Goal: Task Accomplishment & Management: Use online tool/utility

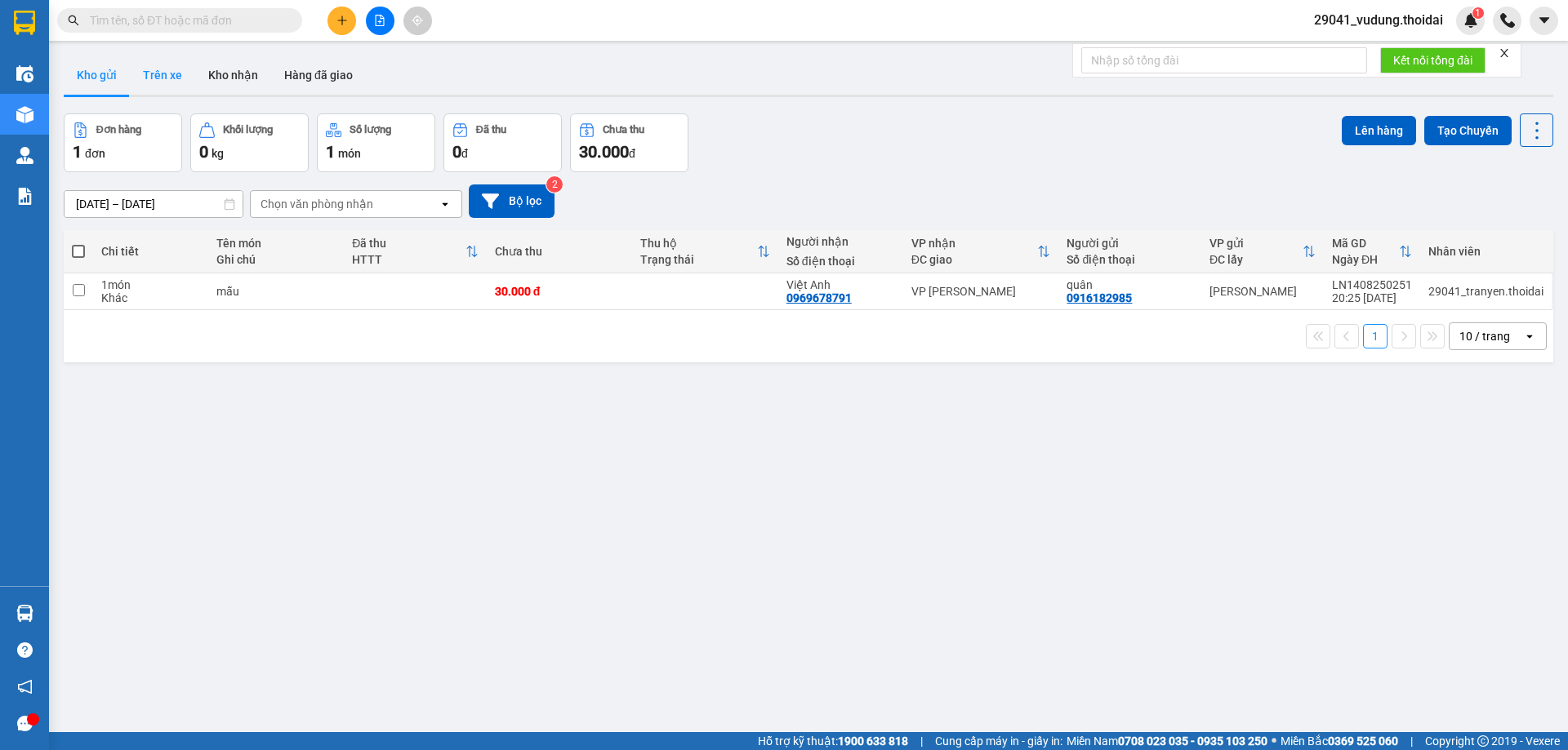
click at [160, 76] on button "Trên xe" at bounding box center [162, 75] width 66 height 39
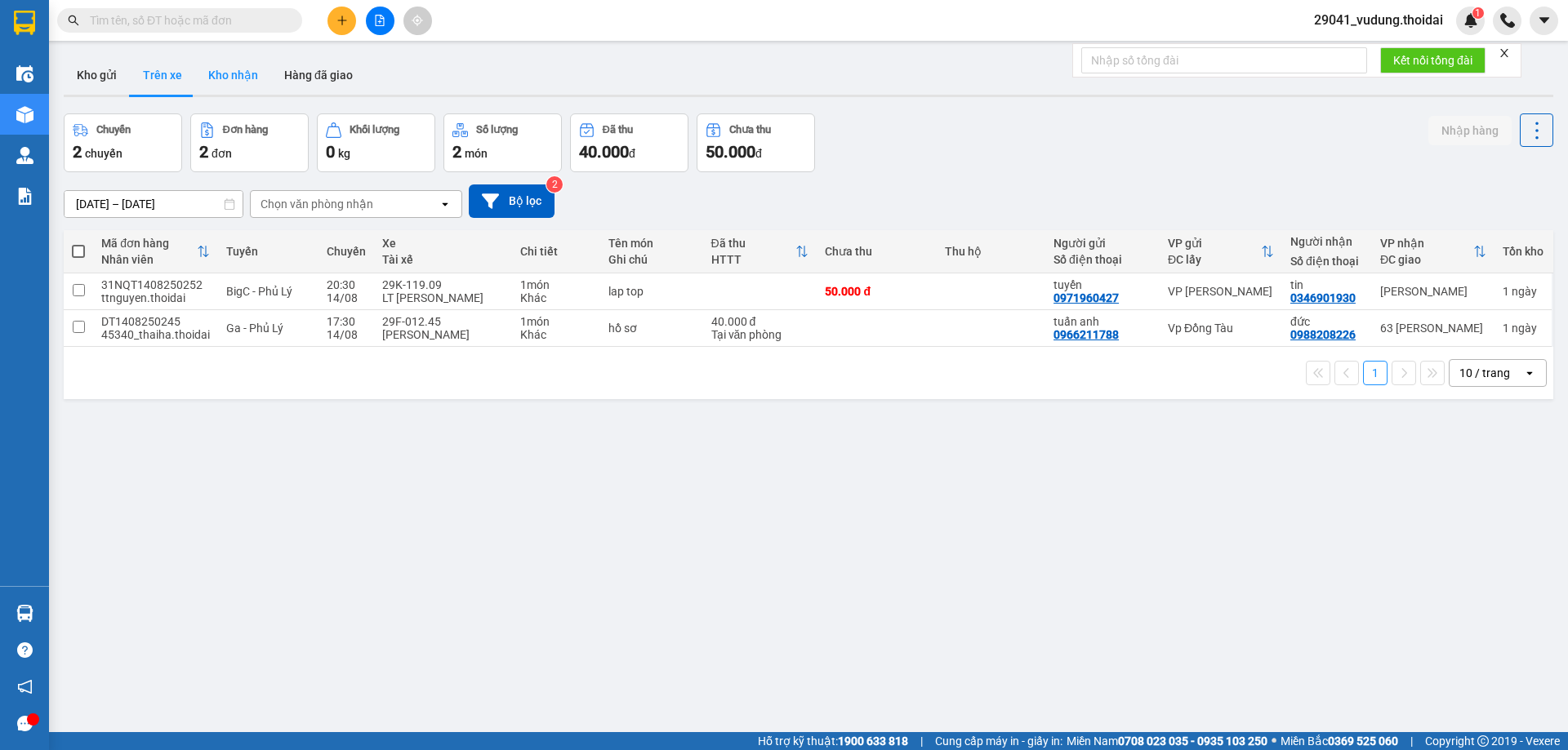
click at [228, 80] on button "Kho nhận" at bounding box center [233, 75] width 76 height 39
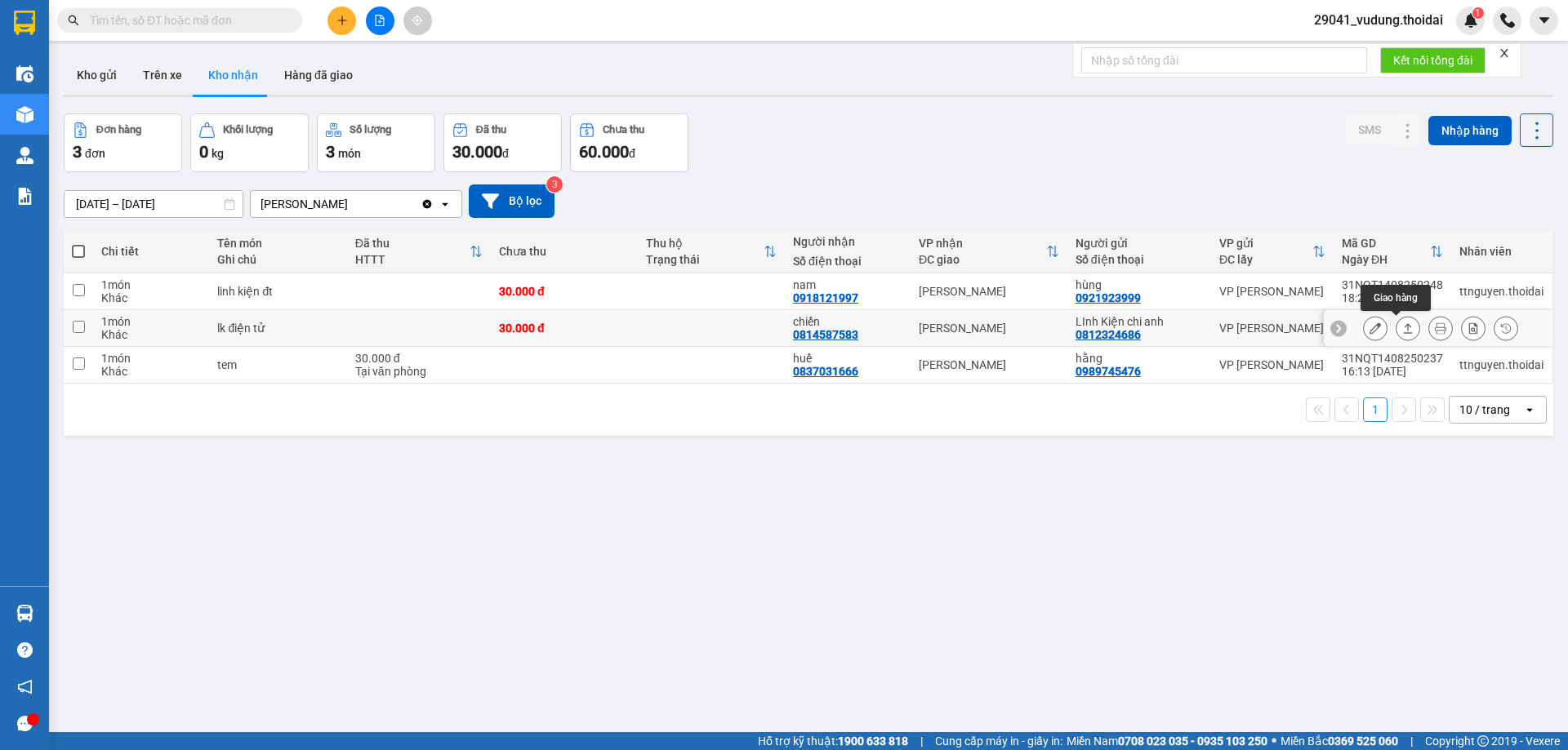
click at [1369, 329] on icon at bounding box center [1375, 328] width 11 height 11
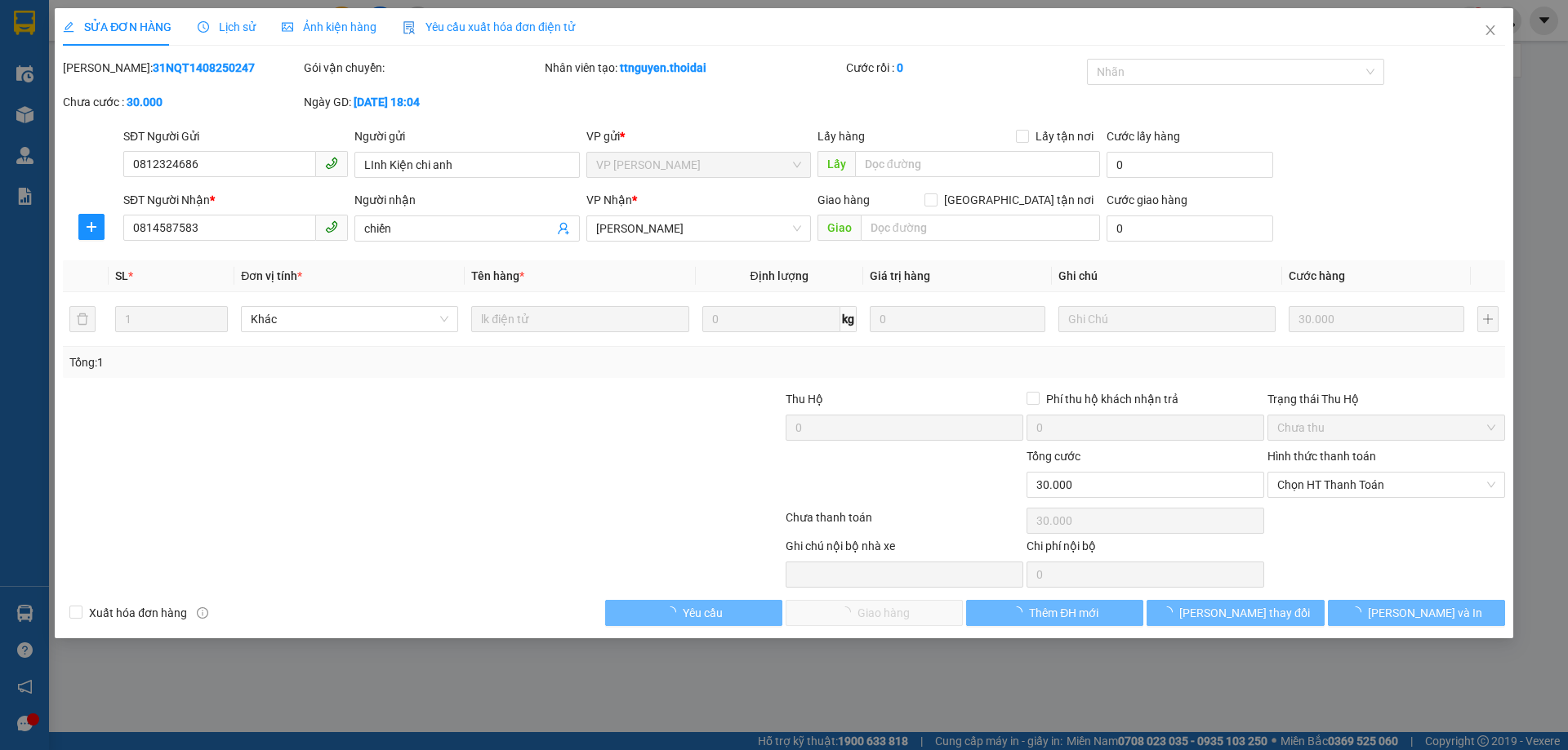
type input "0812324686"
type input "LInh Kiện chi anh"
type input "0814587583"
type input "chiến"
type input "30.000"
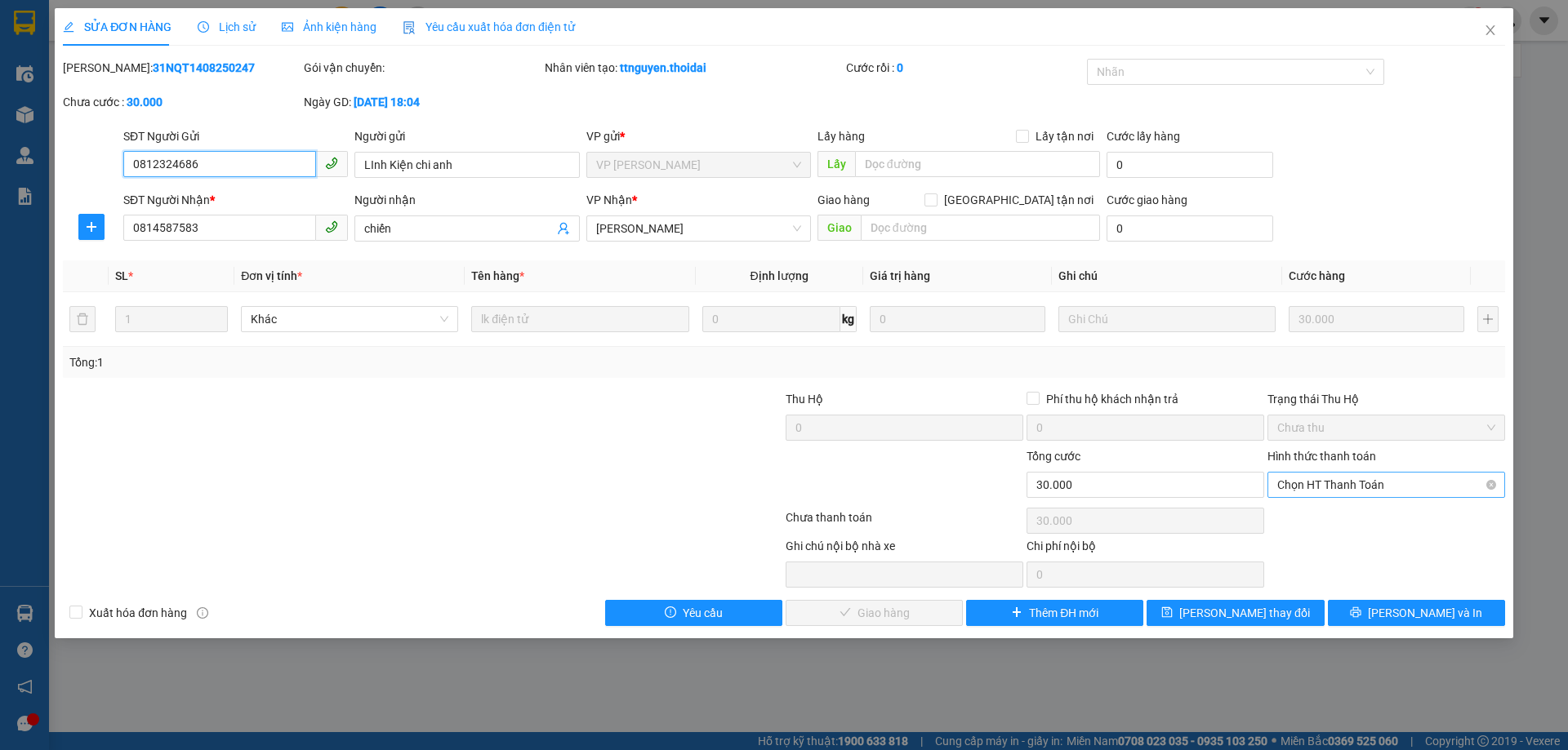
click at [1330, 479] on span "Chọn HT Thanh Toán" at bounding box center [1386, 485] width 218 height 24
click at [1324, 502] on div "Total Paid Fee 0 Total UnPaid Fee 30.000 Cash Collection Total Fee Mã ĐH: 31NQT…" at bounding box center [784, 343] width 1442 height 567
click at [1320, 517] on div "Chọn HT Thanh Toán" at bounding box center [1386, 520] width 241 height 33
click at [1321, 487] on span "Chọn HT Thanh Toán" at bounding box center [1386, 485] width 218 height 24
click at [1320, 516] on div "Tại văn phòng" at bounding box center [1386, 517] width 218 height 18
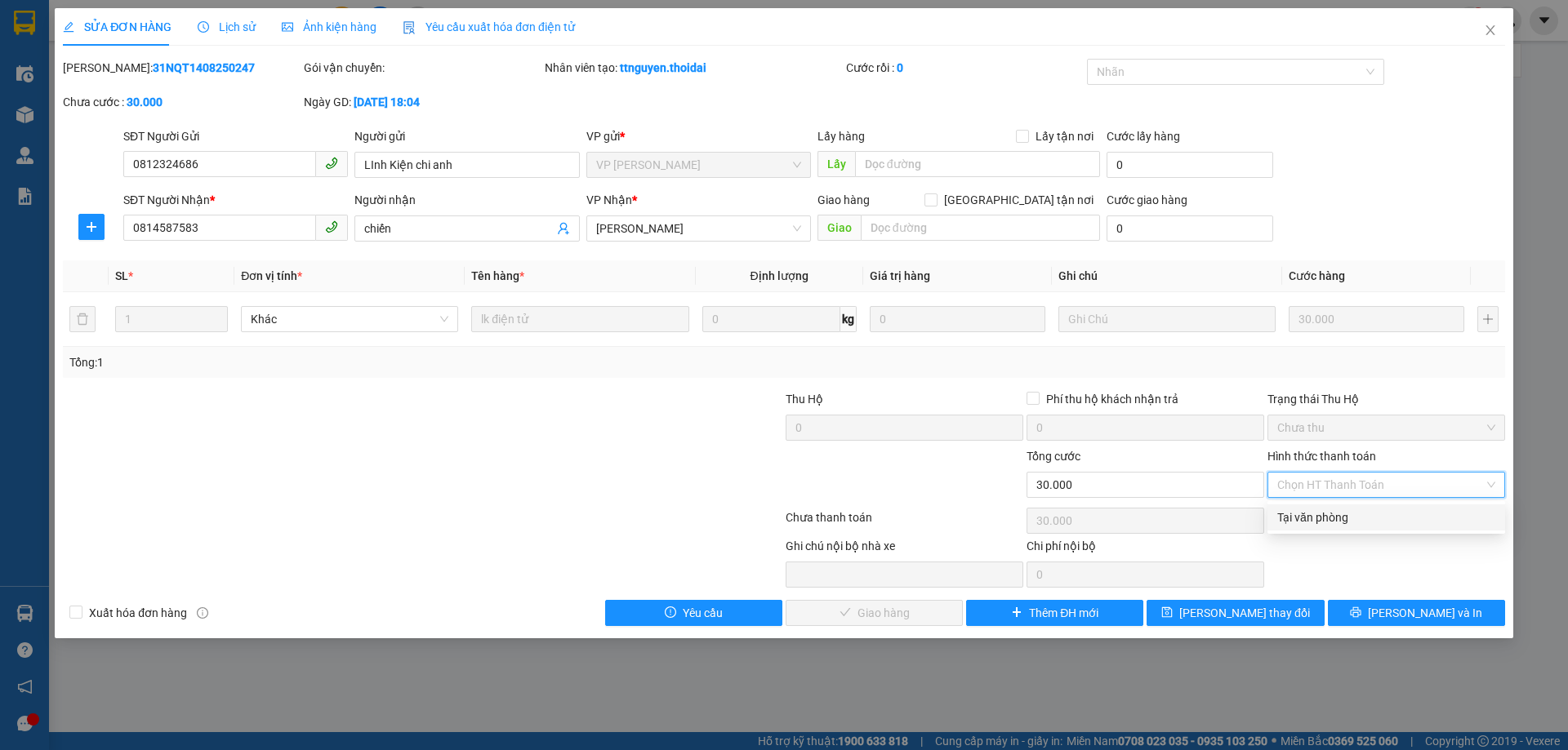
type input "0"
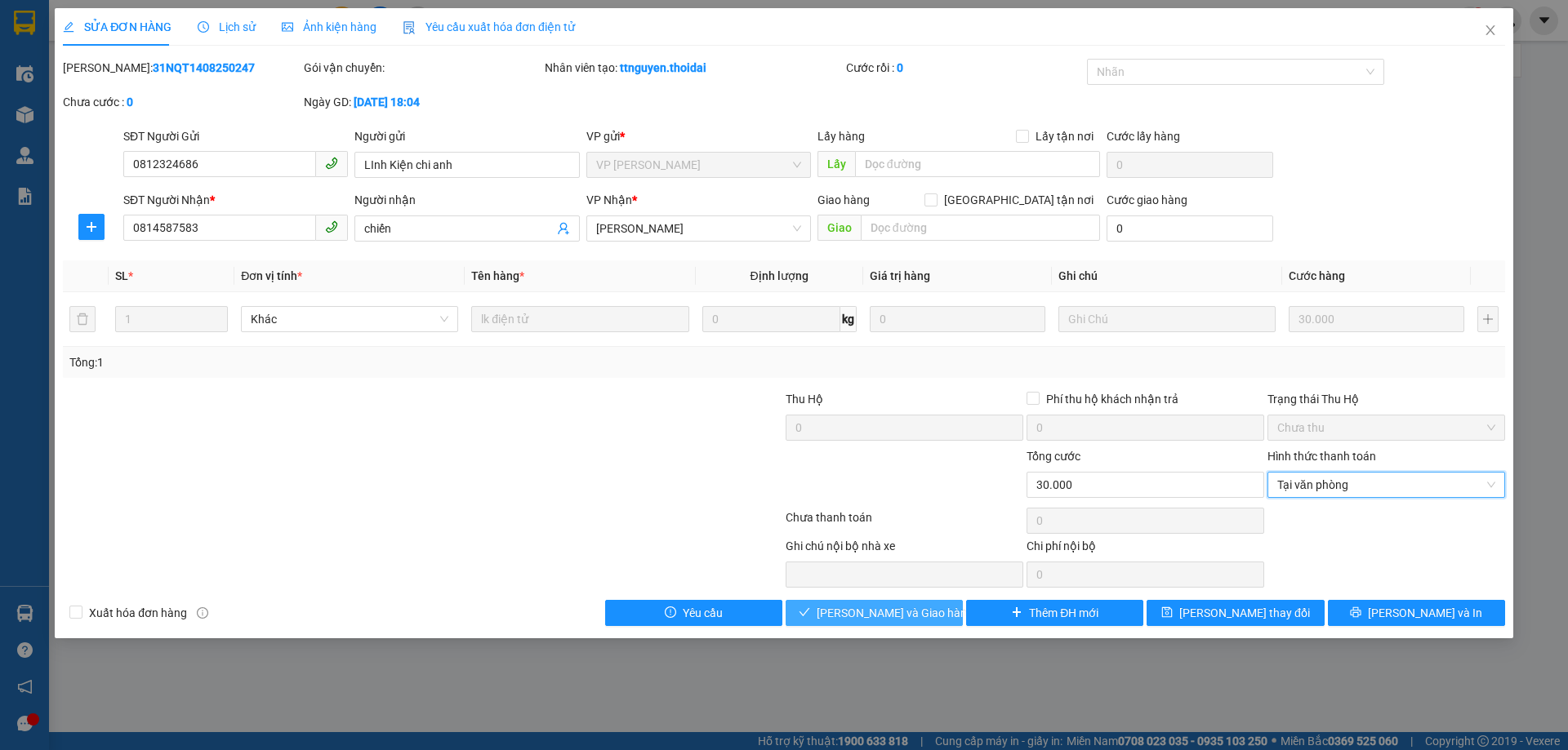
click at [876, 605] on span "[PERSON_NAME] và Giao hàng" at bounding box center [895, 613] width 157 height 18
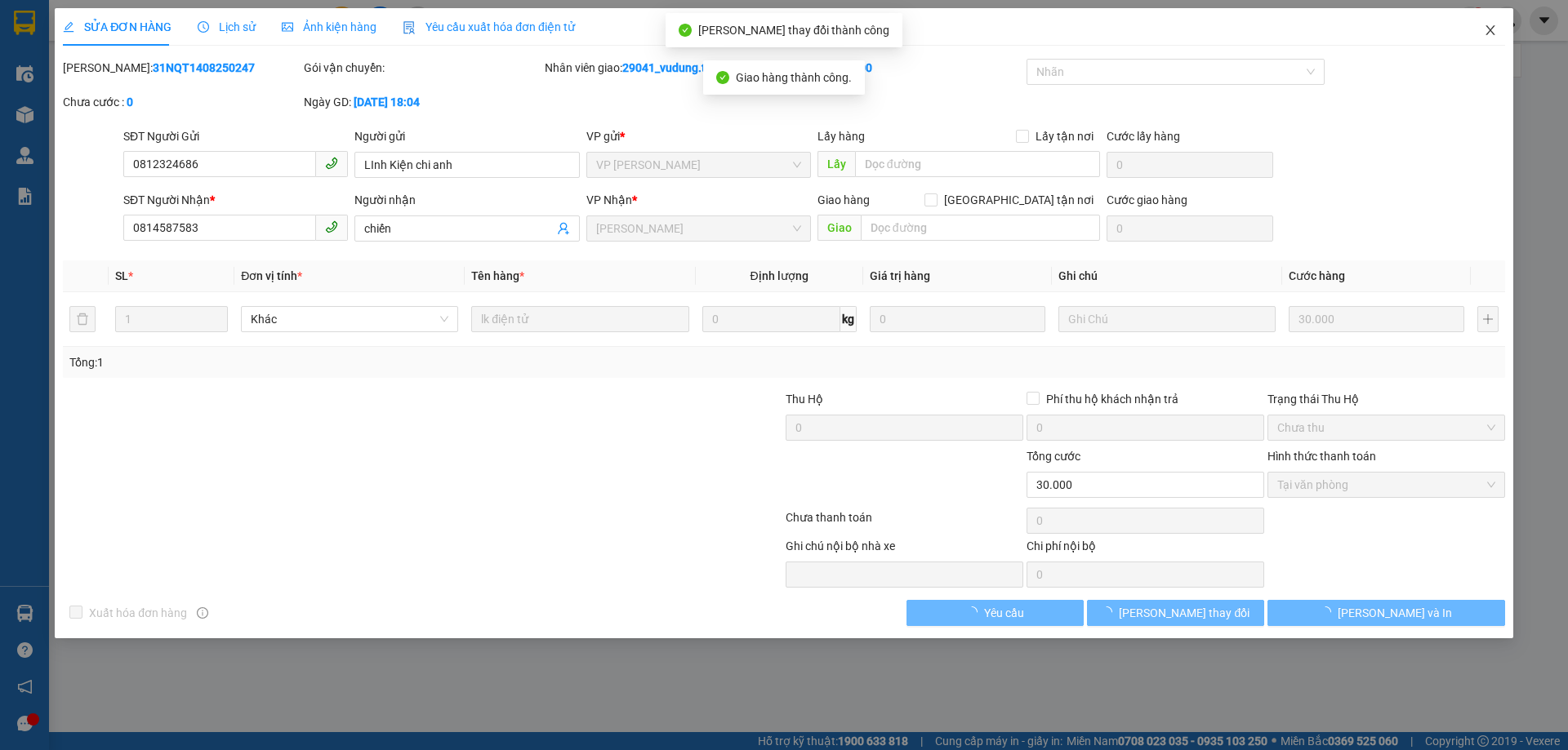
click at [1494, 35] on icon "close" at bounding box center [1490, 30] width 9 height 9
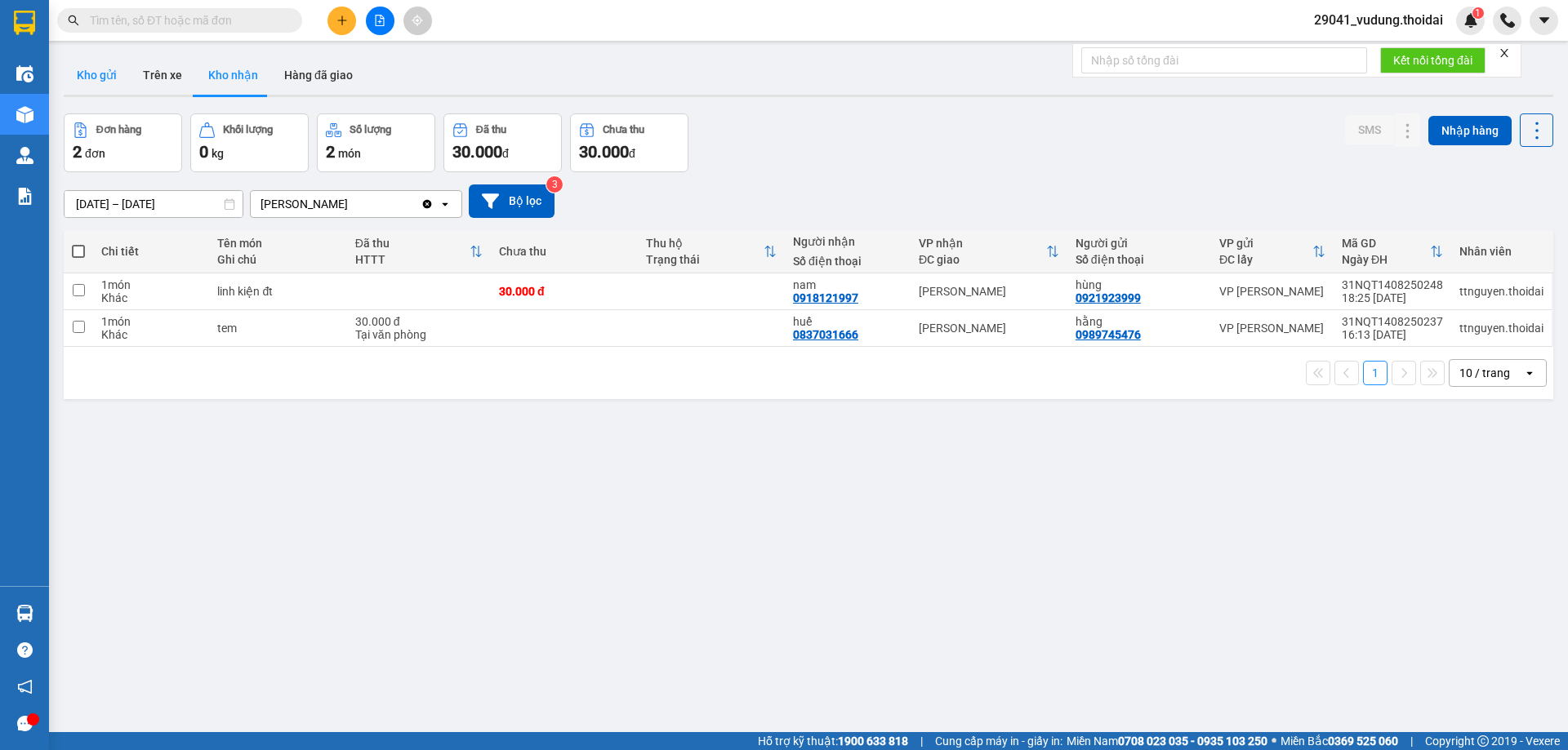
click at [107, 77] on button "Kho gửi" at bounding box center [97, 75] width 66 height 39
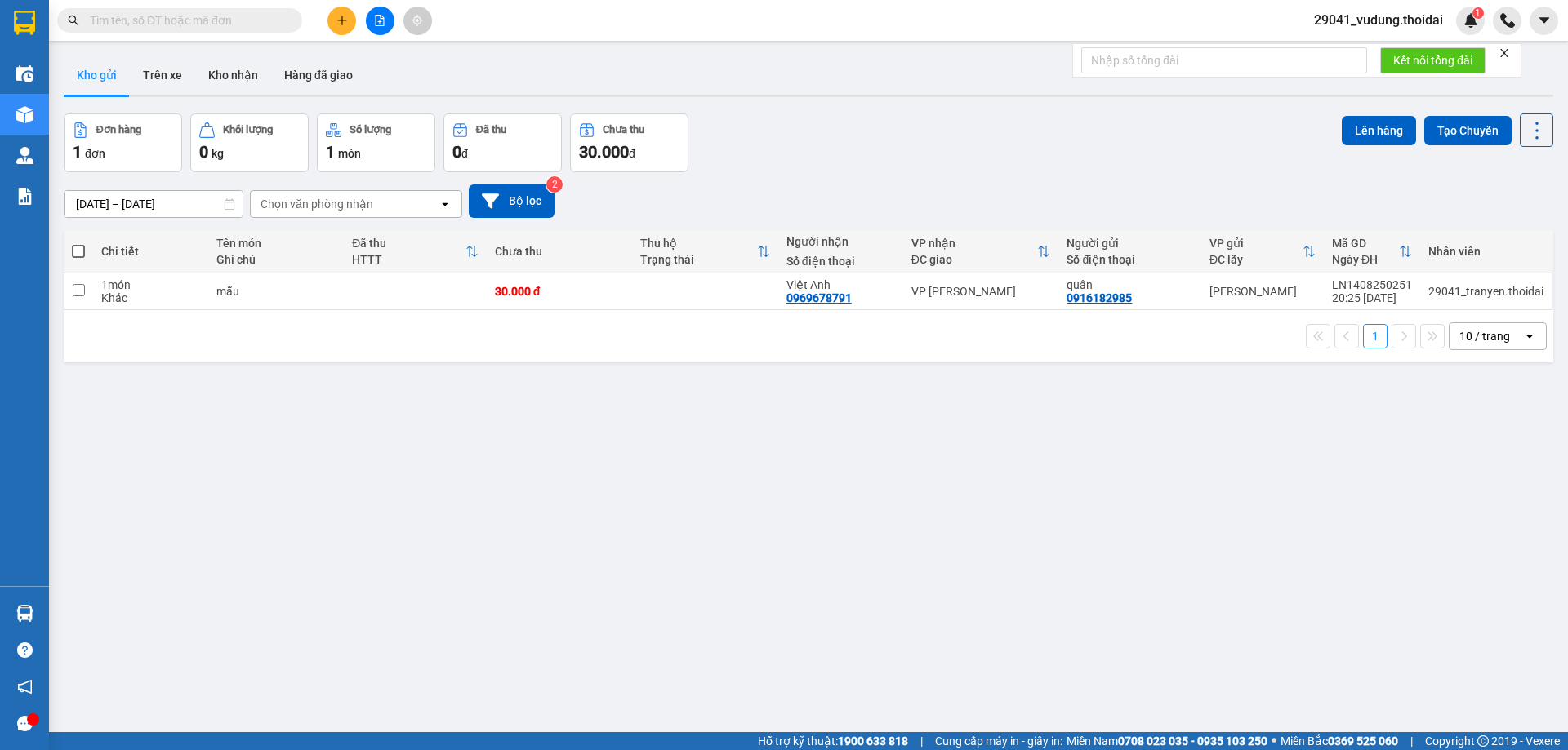
click at [104, 82] on button "Kho gửi" at bounding box center [97, 75] width 66 height 39
click at [74, 297] on td at bounding box center [78, 291] width 29 height 37
checkbox input "true"
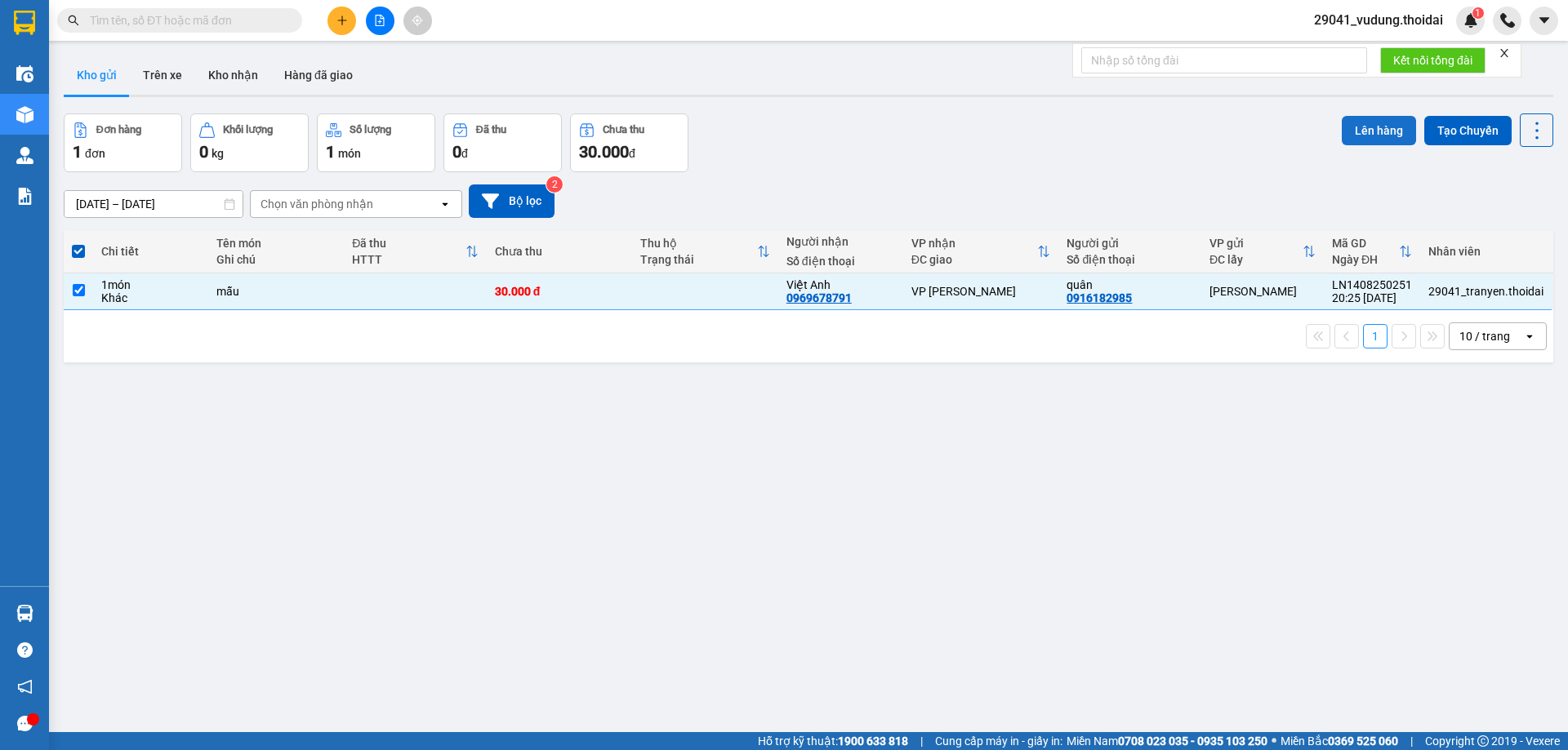
click at [1353, 137] on button "Lên hàng" at bounding box center [1378, 130] width 74 height 29
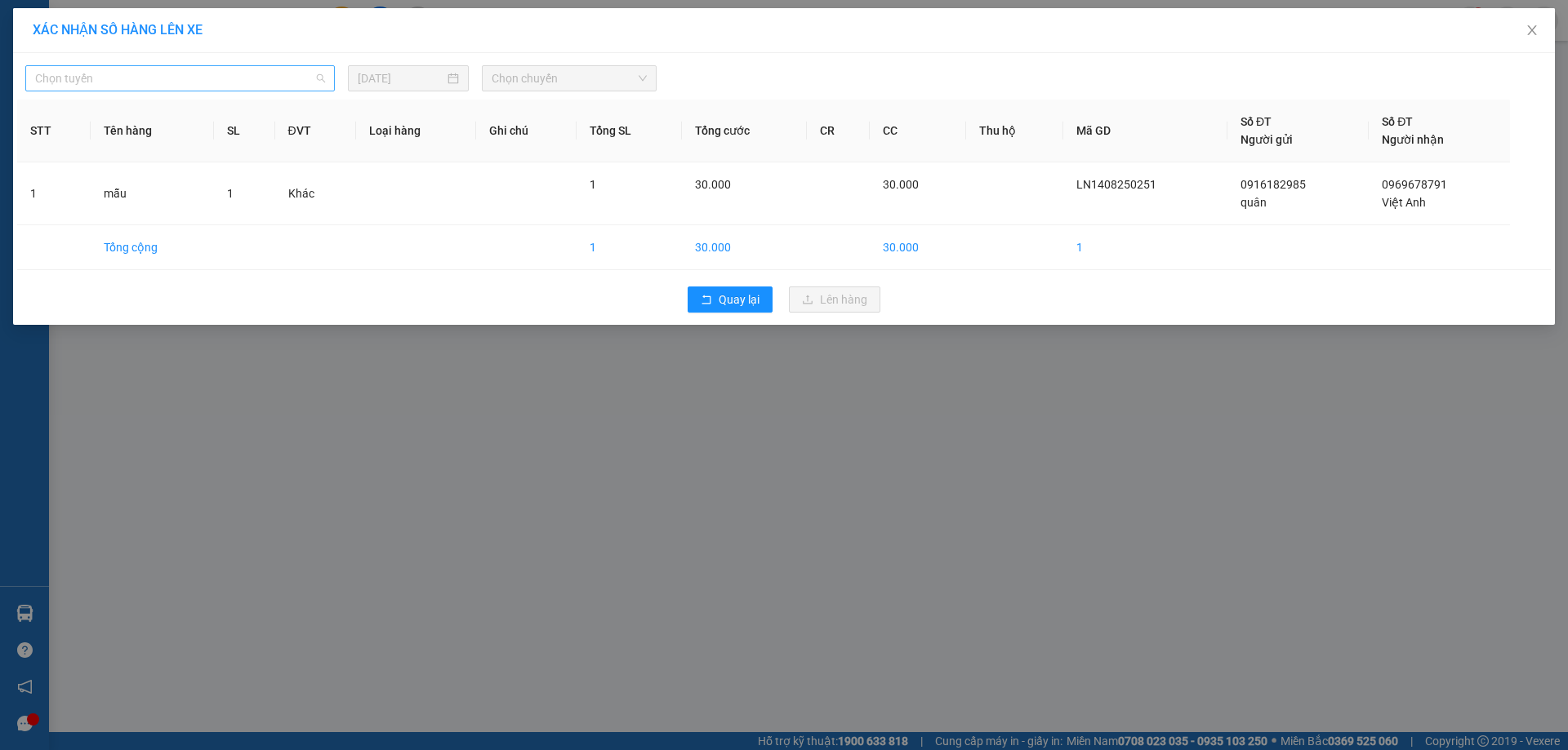
click at [143, 86] on span "Chọn tuyến" at bounding box center [179, 78] width 290 height 24
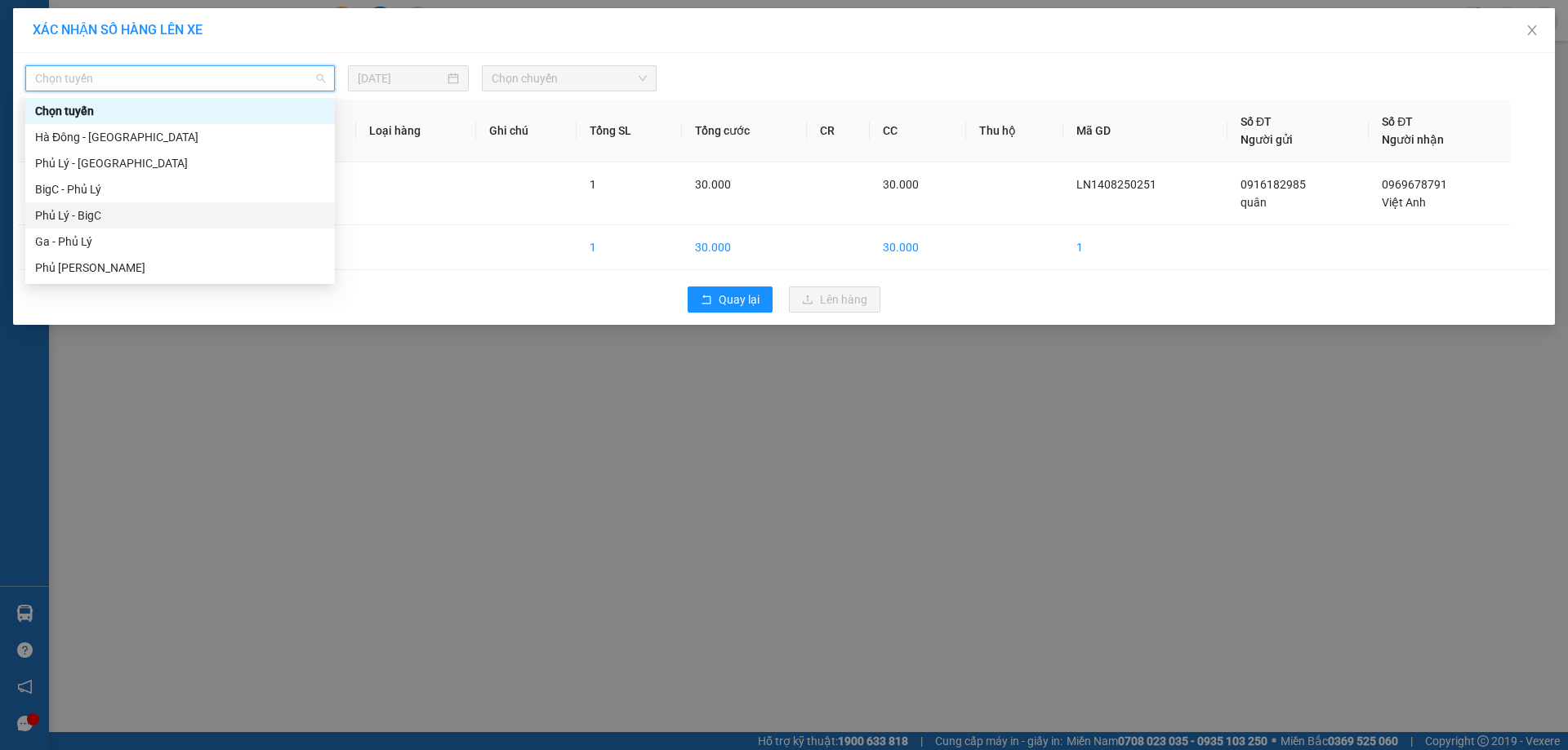
click at [99, 217] on div "Phủ Lý - BigC" at bounding box center [179, 215] width 290 height 18
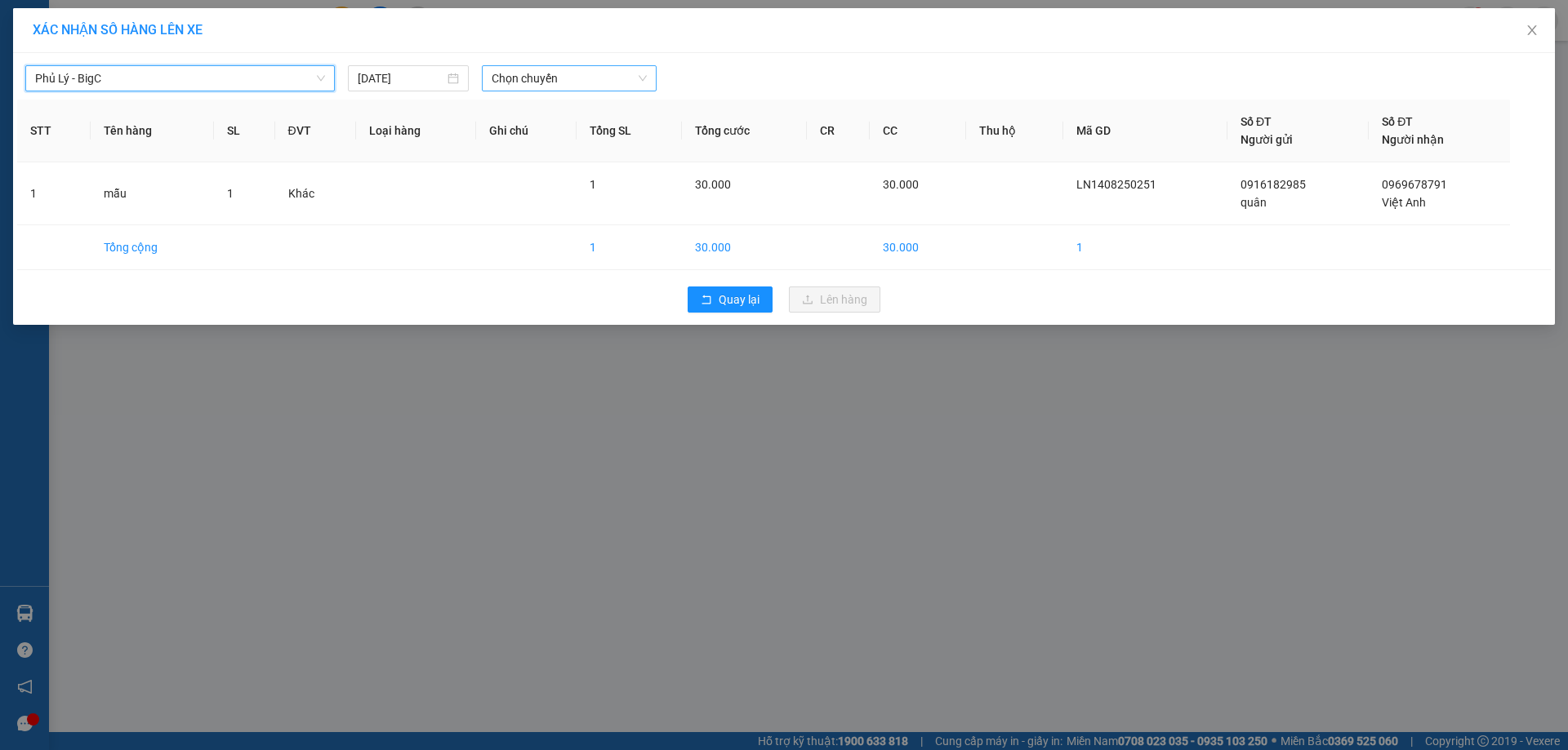
click at [595, 85] on span "Chọn chuyến" at bounding box center [569, 78] width 155 height 24
type input "579"
click at [560, 116] on div "08:00 - 29B-605.79" at bounding box center [556, 111] width 128 height 18
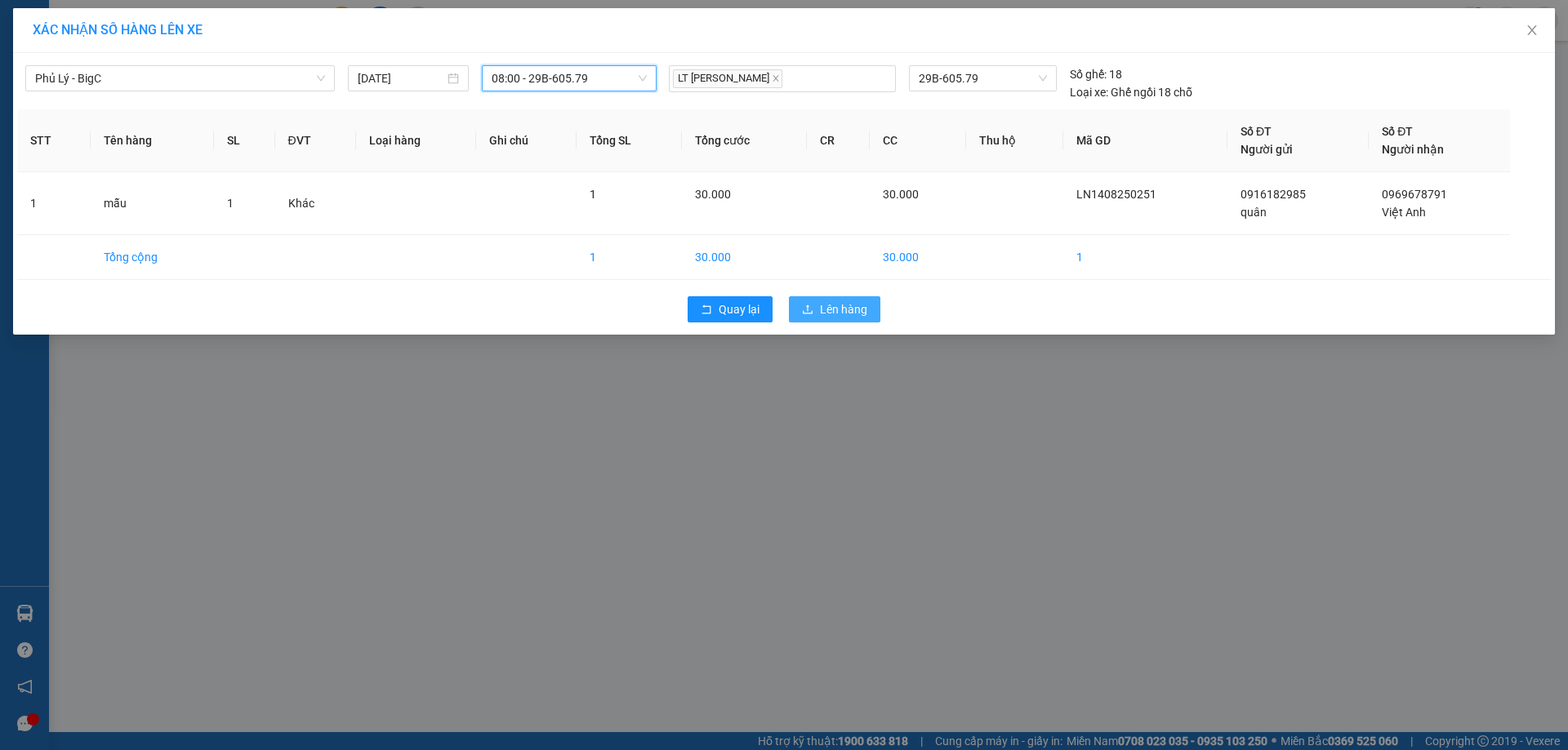
click at [856, 307] on span "Lên hàng" at bounding box center [843, 309] width 47 height 18
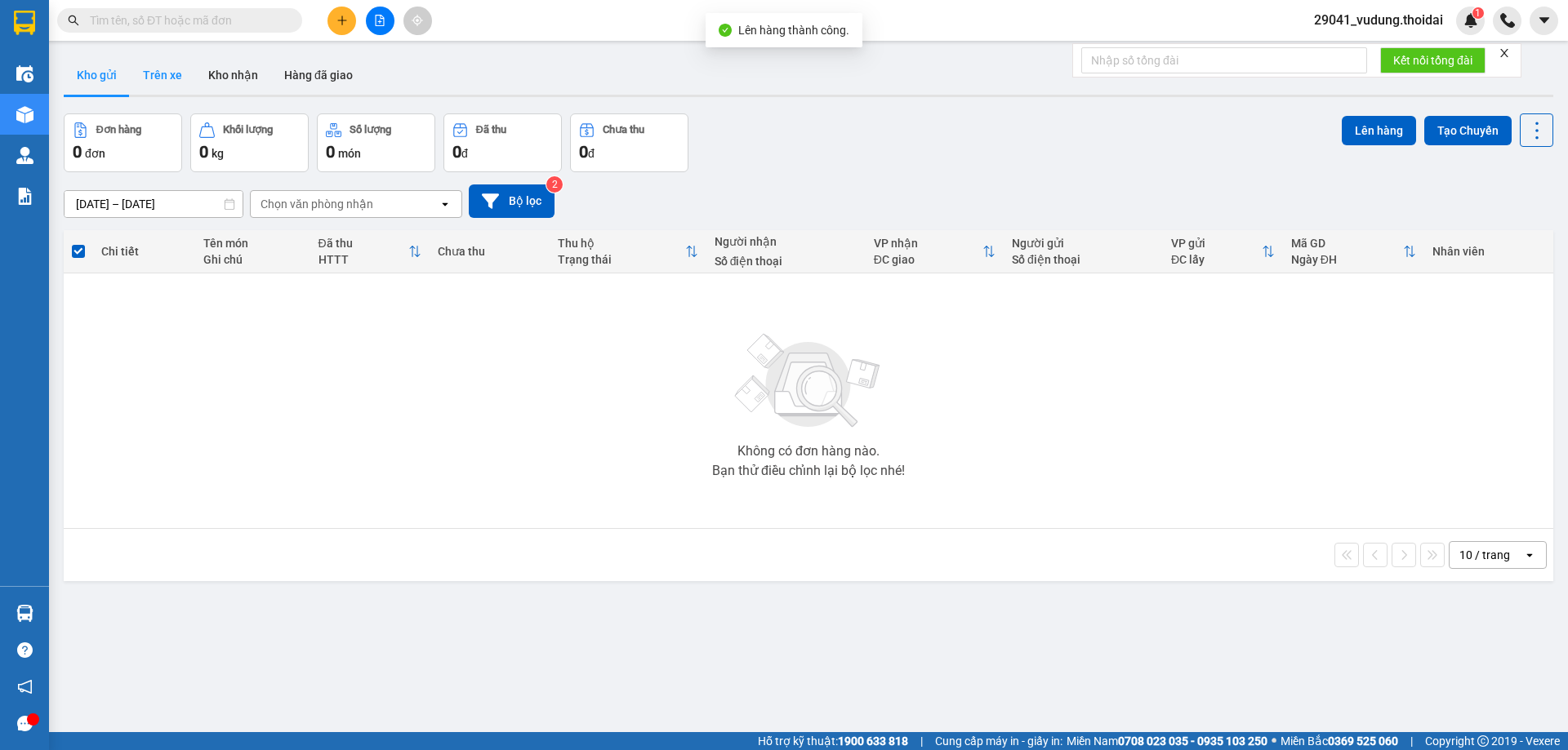
click at [155, 84] on button "Trên xe" at bounding box center [162, 75] width 66 height 39
